Goal: Participate in discussion

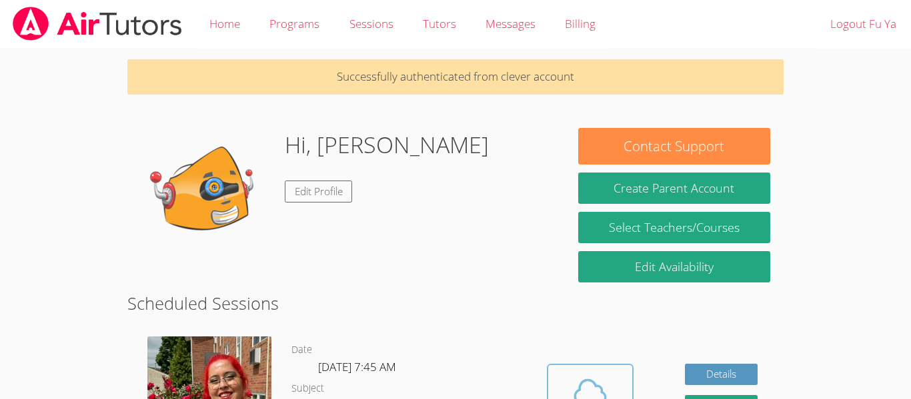
click at [627, 380] on button "Cloud Room" at bounding box center [590, 401] width 87 height 75
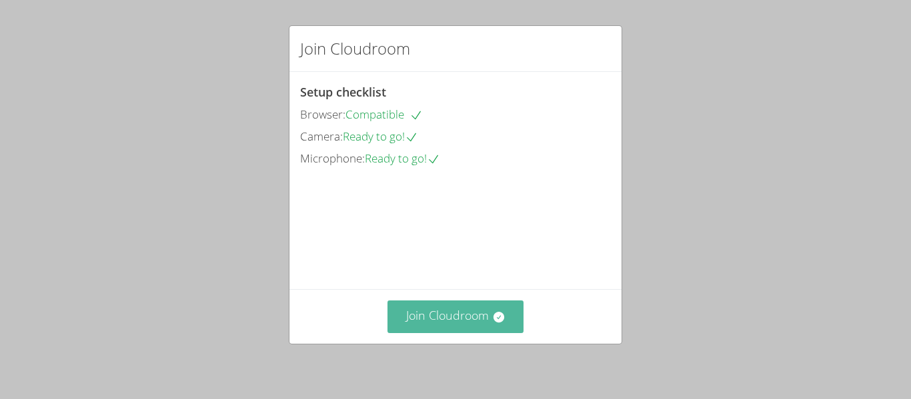
click at [474, 325] on button "Join Cloudroom" at bounding box center [455, 317] width 137 height 33
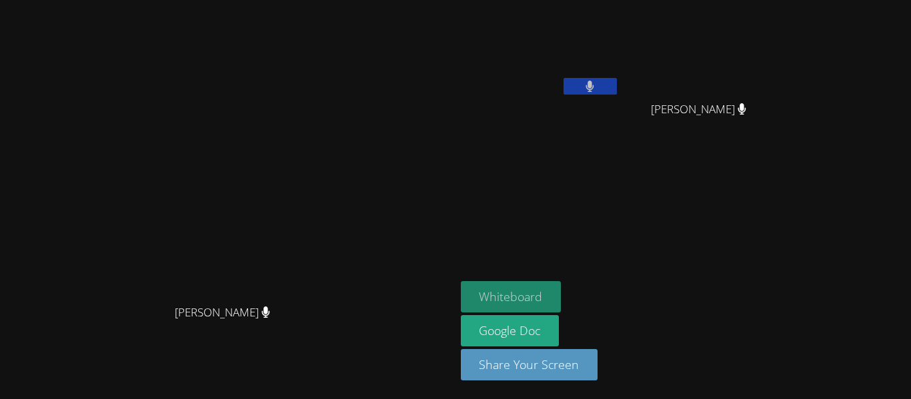
click at [562, 297] on button "Whiteboard" at bounding box center [511, 296] width 101 height 31
click at [562, 307] on button "Whiteboard" at bounding box center [511, 296] width 101 height 31
click at [562, 293] on button "Whiteboard" at bounding box center [511, 296] width 101 height 31
click at [562, 299] on button "Whiteboard" at bounding box center [511, 296] width 101 height 31
click at [562, 297] on button "Whiteboard" at bounding box center [511, 296] width 101 height 31
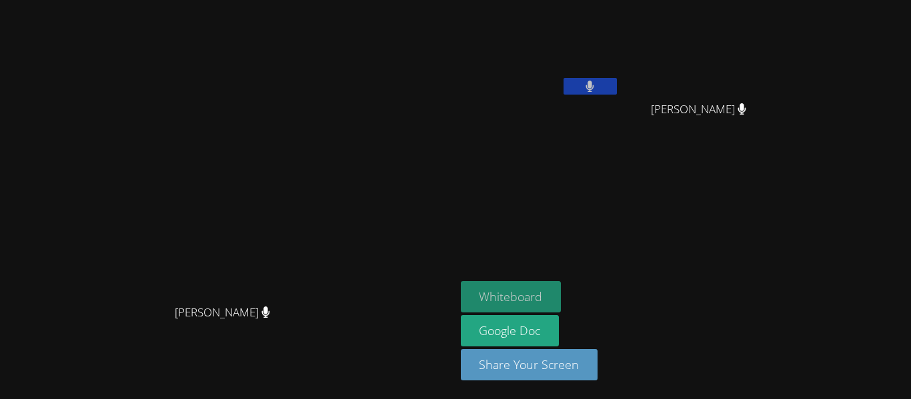
click at [562, 301] on button "Whiteboard" at bounding box center [511, 296] width 101 height 31
click at [562, 305] on button "Whiteboard" at bounding box center [511, 296] width 101 height 31
click at [562, 304] on button "Whiteboard" at bounding box center [511, 296] width 101 height 31
click at [562, 285] on button "Whiteboard" at bounding box center [511, 296] width 101 height 31
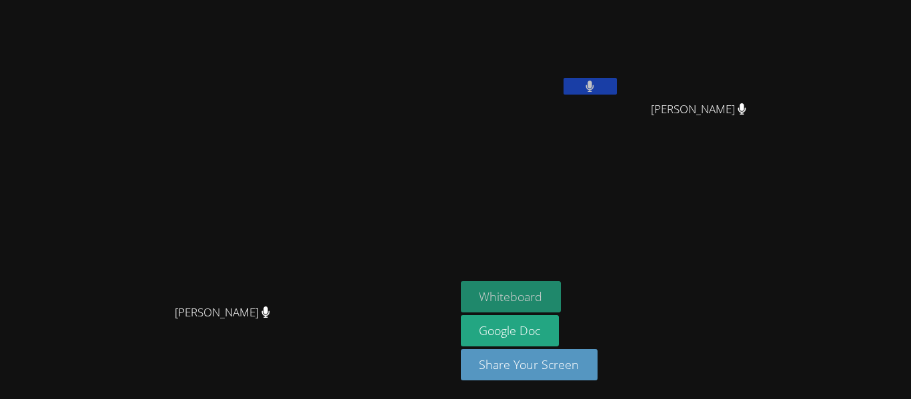
click at [562, 301] on button "Whiteboard" at bounding box center [511, 296] width 101 height 31
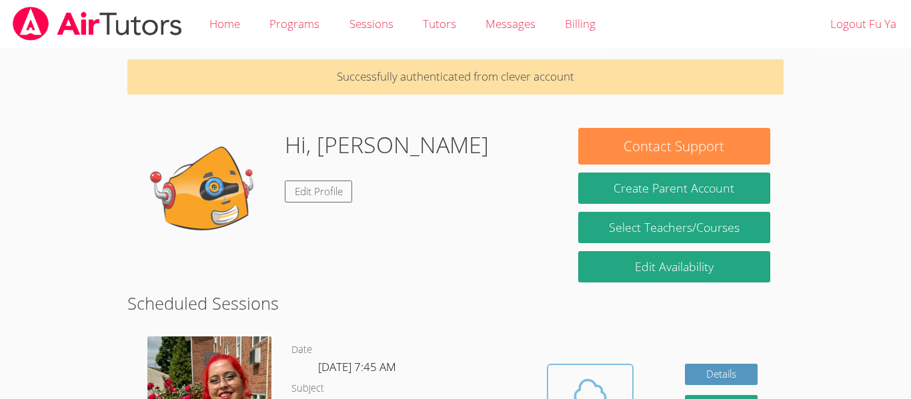
click at [590, 379] on icon at bounding box center [590, 391] width 37 height 37
click at [602, 387] on icon at bounding box center [590, 391] width 37 height 37
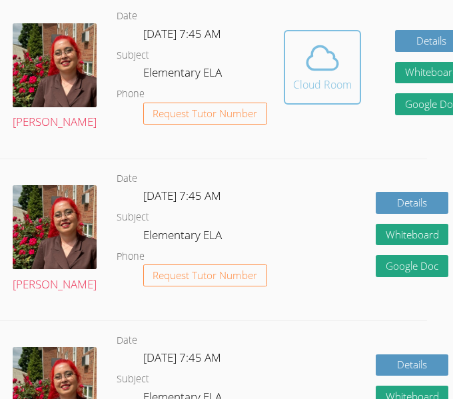
scroll to position [363, 17]
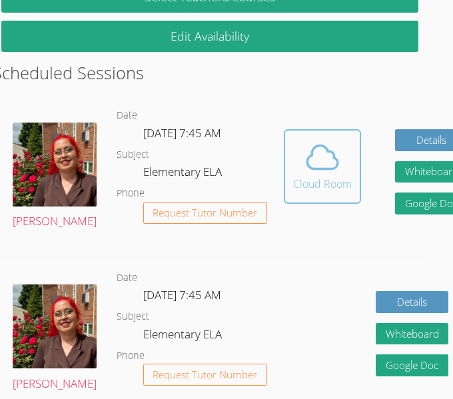
click at [304, 175] on icon at bounding box center [322, 157] width 37 height 37
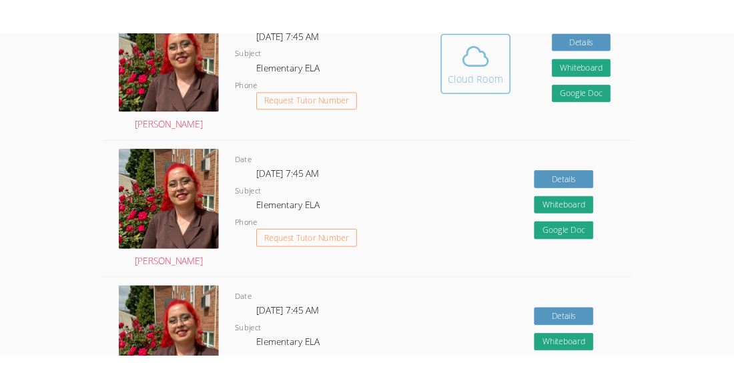
scroll to position [375, 0]
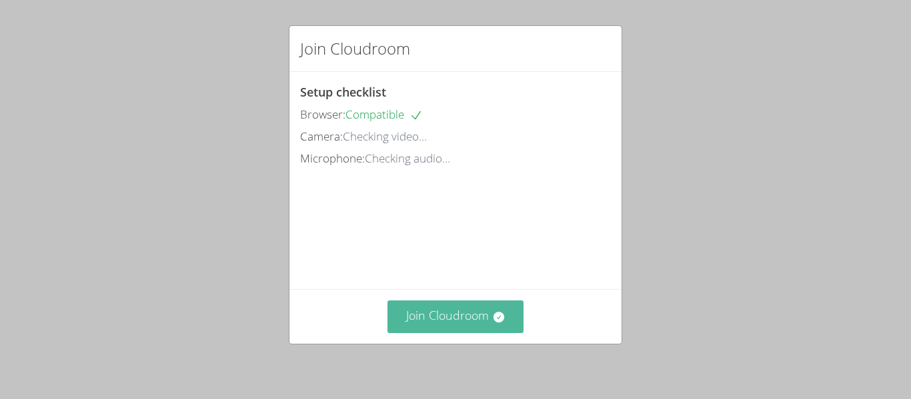
click at [491, 323] on button "Join Cloudroom" at bounding box center [455, 317] width 137 height 33
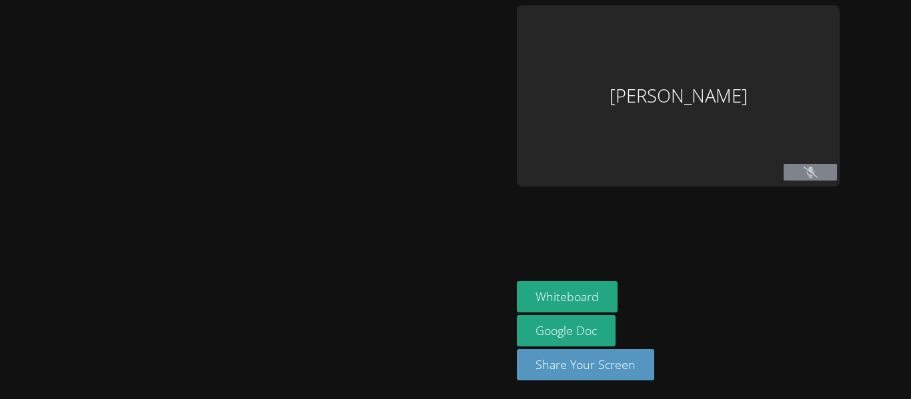
click at [492, 323] on div at bounding box center [255, 199] width 501 height 389
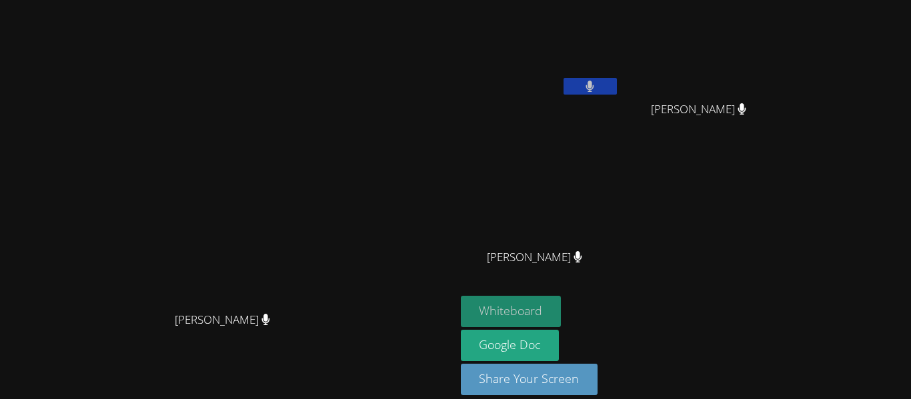
click at [562, 313] on button "Whiteboard" at bounding box center [511, 311] width 101 height 31
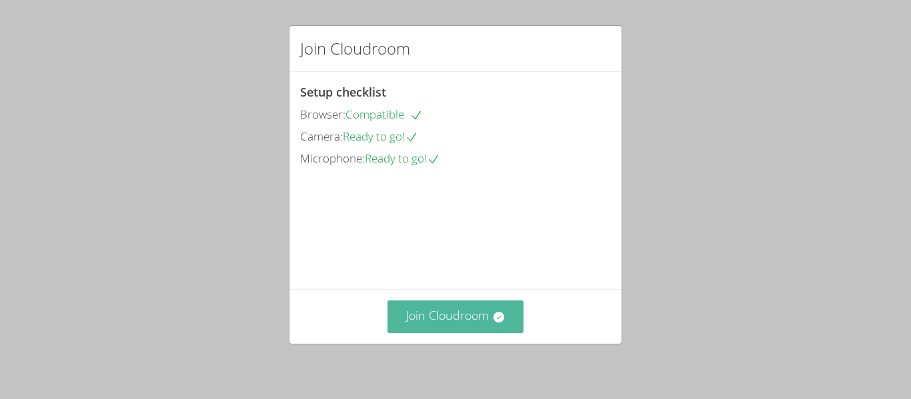
click at [492, 331] on button "Join Cloudroom" at bounding box center [455, 317] width 137 height 33
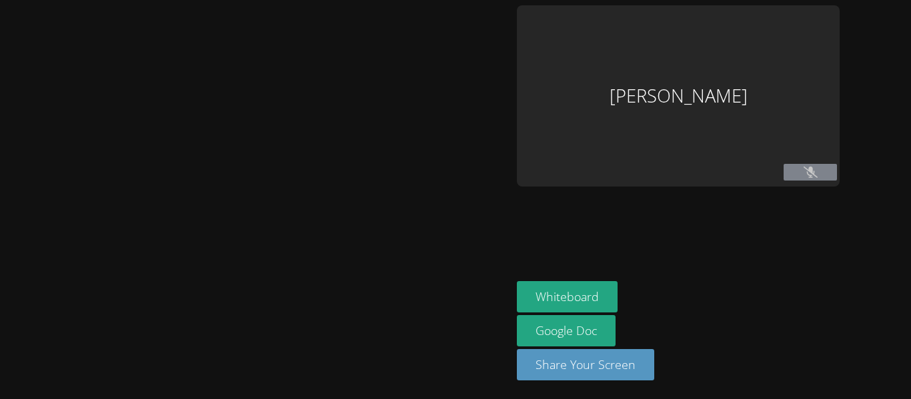
click at [508, 324] on main at bounding box center [256, 199] width 512 height 399
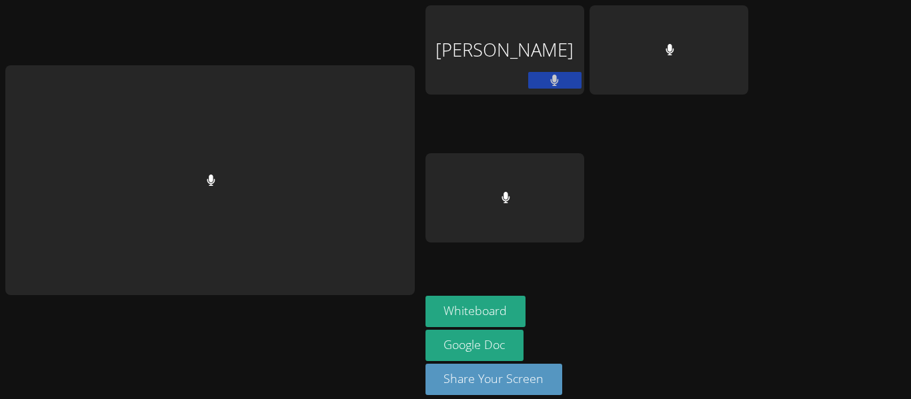
click at [630, 303] on div "Whiteboard Google Doc Share Your Screen" at bounding box center [586, 351] width 323 height 110
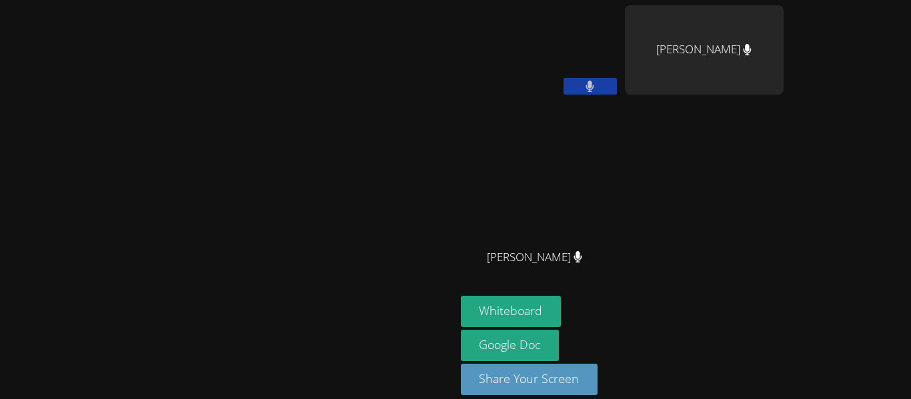
click at [620, 44] on video at bounding box center [540, 49] width 159 height 89
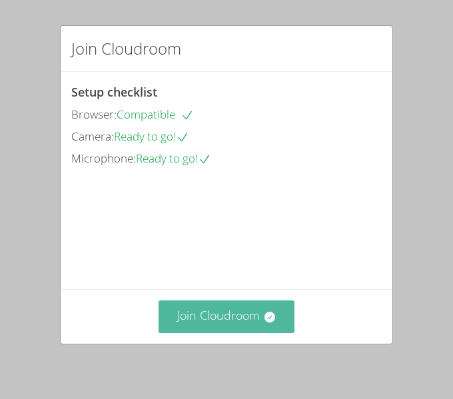
click at [263, 303] on button "Join Cloudroom" at bounding box center [227, 317] width 137 height 33
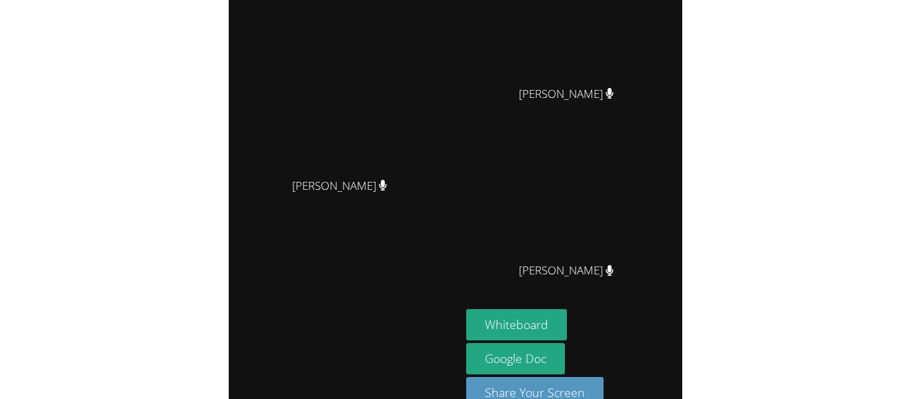
scroll to position [155, 0]
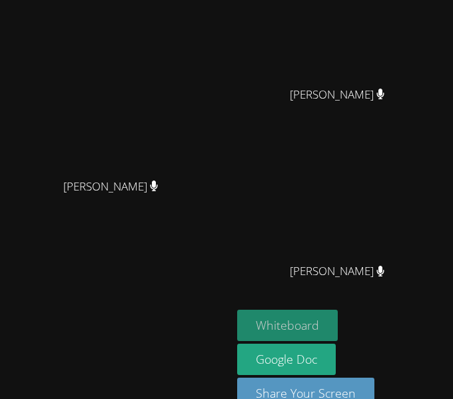
click at [311, 332] on button "Whiteboard" at bounding box center [287, 325] width 101 height 31
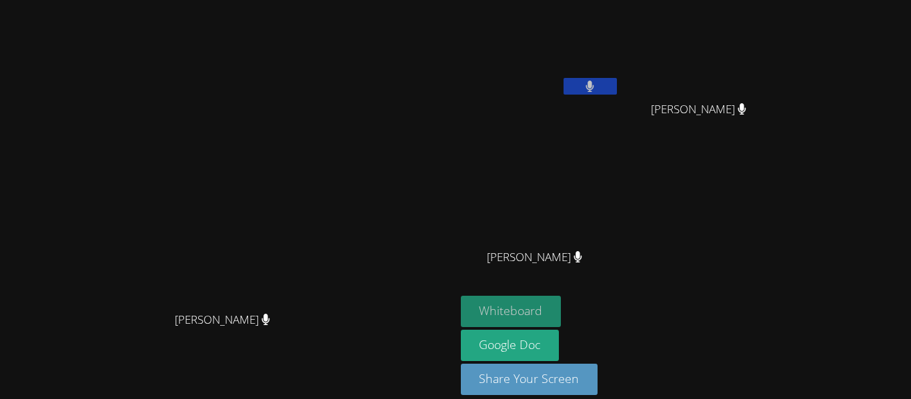
scroll to position [15, 0]
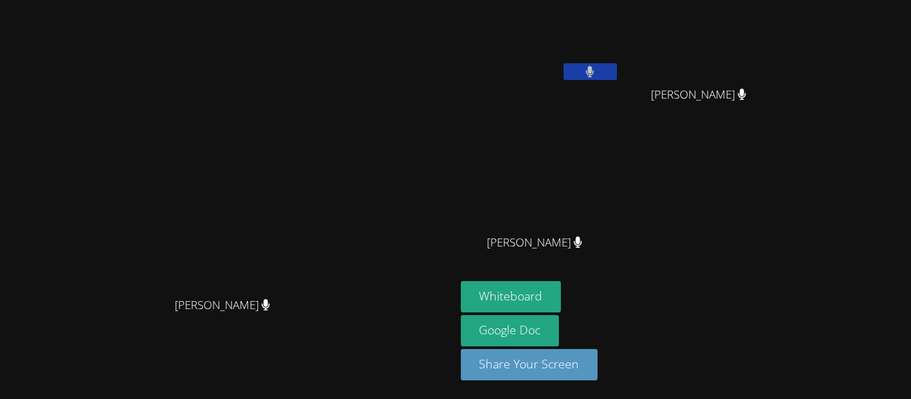
click at [453, 102] on div "[PERSON_NAME]" at bounding box center [540, 62] width 159 height 143
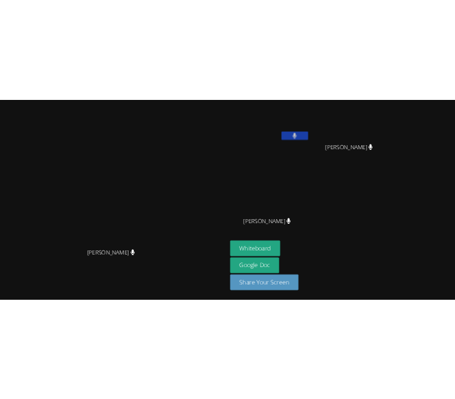
scroll to position [0, 0]
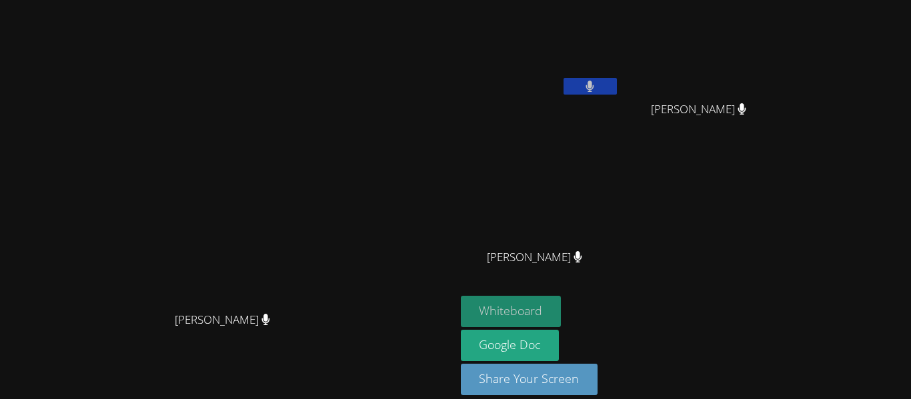
click at [453, 301] on button "Whiteboard" at bounding box center [511, 311] width 101 height 31
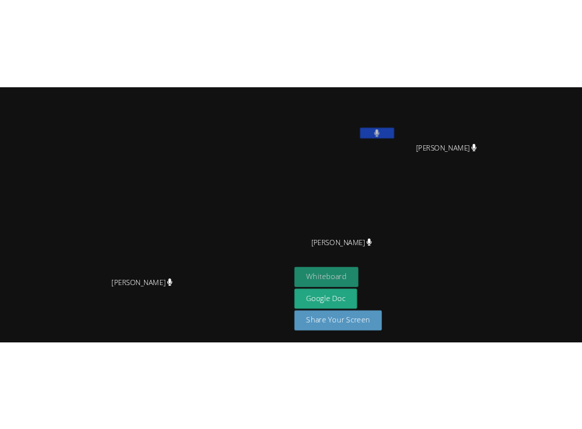
scroll to position [10, 0]
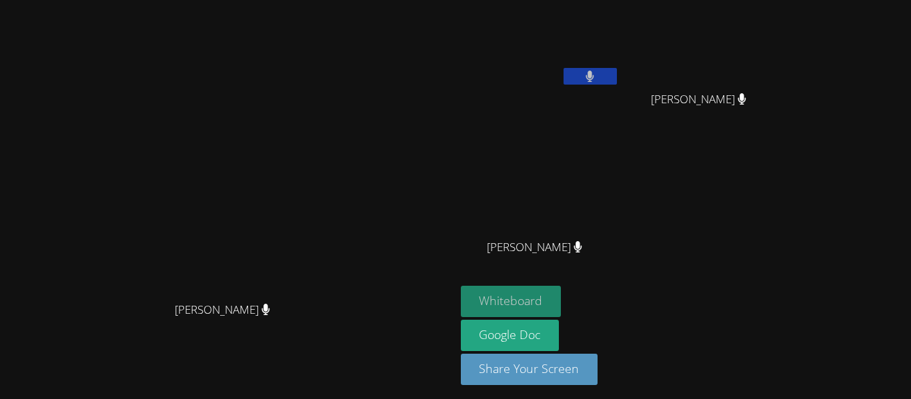
click at [453, 297] on button "Whiteboard" at bounding box center [511, 301] width 101 height 31
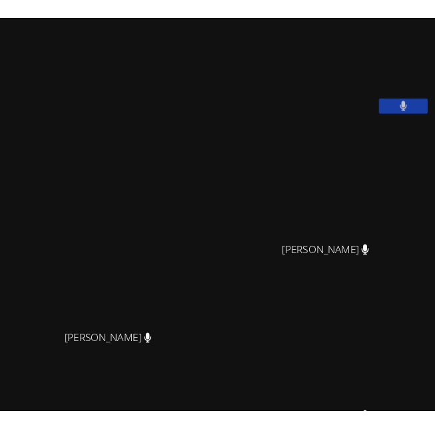
scroll to position [0, 0]
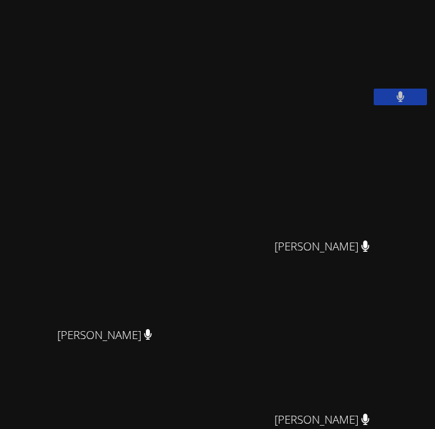
click at [273, 210] on video at bounding box center [328, 174] width 200 height 115
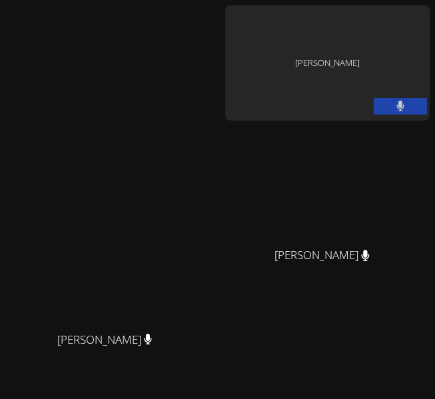
click at [339, 58] on div "[PERSON_NAME]" at bounding box center [327, 62] width 205 height 115
click at [349, 89] on div "[PERSON_NAME]" at bounding box center [327, 62] width 205 height 115
click at [365, 53] on div "[PERSON_NAME]" at bounding box center [327, 62] width 205 height 115
click at [351, 73] on div "[PERSON_NAME]" at bounding box center [327, 62] width 205 height 115
click at [379, 51] on div "[PERSON_NAME]" at bounding box center [327, 62] width 205 height 115
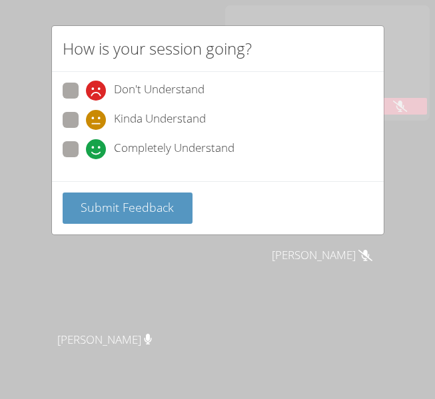
click at [86, 130] on span at bounding box center [86, 130] width 0 height 0
click at [86, 116] on input "Kinda Understand" at bounding box center [91, 117] width 11 height 11
radio input "true"
click at [80, 151] on label "Completely Understand" at bounding box center [149, 150] width 172 height 18
click at [86, 151] on input "Completely Understand" at bounding box center [91, 146] width 11 height 11
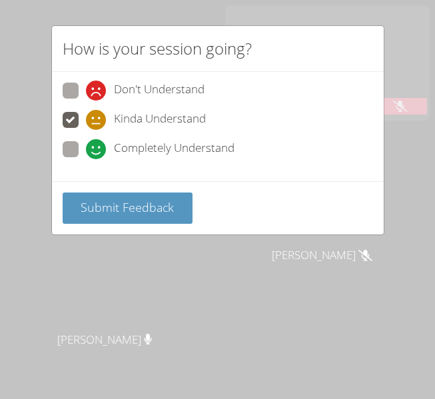
radio input "true"
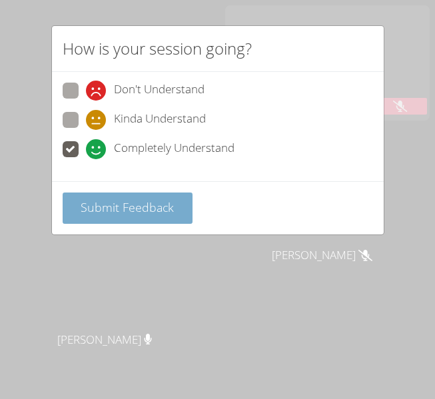
click at [87, 205] on span "Submit Feedback" at bounding box center [127, 207] width 93 height 16
